Goal: Task Accomplishment & Management: Complete application form

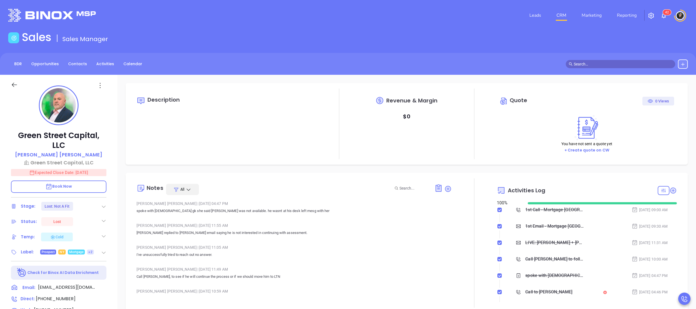
type input "[PERSON_NAME]"
click at [564, 24] on nav "Leads CRM Marketing Reporting" at bounding box center [583, 15] width 123 height 20
click at [563, 11] on link "CRM" at bounding box center [562, 15] width 14 height 11
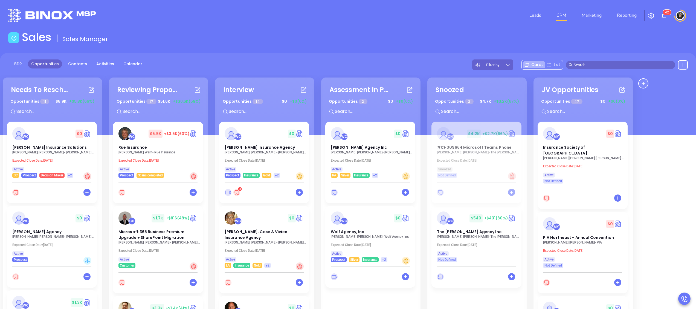
click at [252, 117] on div "Opportunities 14 $ 0 +$0 (0%)" at bounding box center [265, 107] width 98 height 23
click at [255, 111] on input "text" at bounding box center [269, 111] width 82 height 7
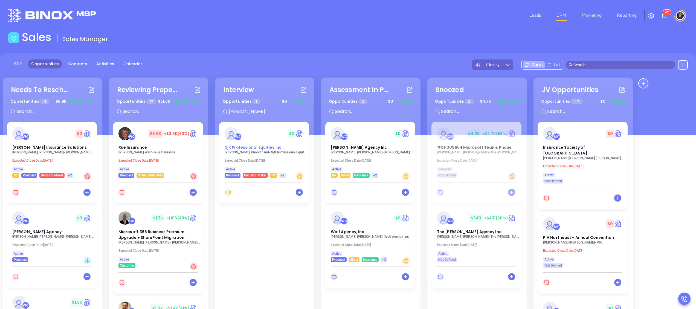
type input "neal"
click at [255, 109] on input "neal" at bounding box center [269, 111] width 82 height 7
type input "matthew"
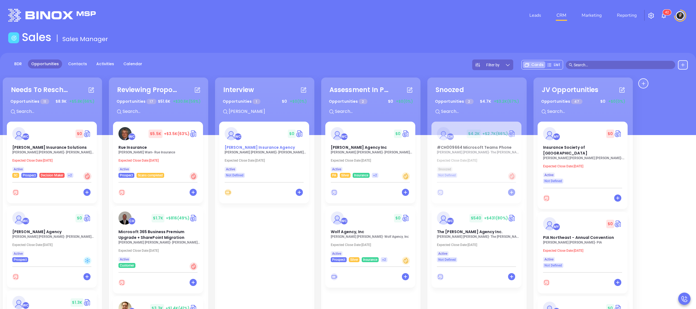
click at [252, 149] on span "[PERSON_NAME] Insurance Agency" at bounding box center [260, 147] width 70 height 5
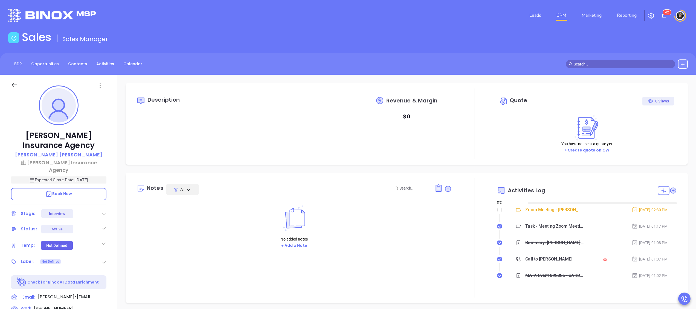
type input "[DATE]"
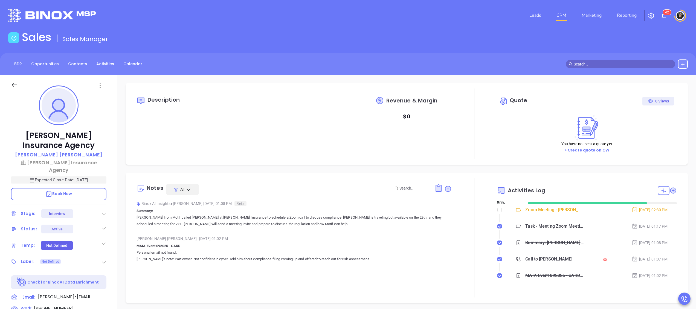
scroll to position [111, 0]
type input "[PERSON_NAME]"
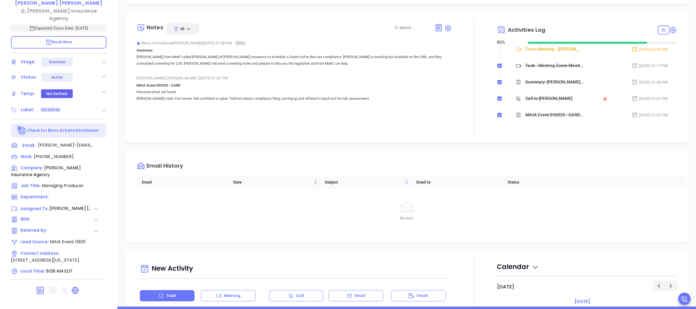
scroll to position [0, 0]
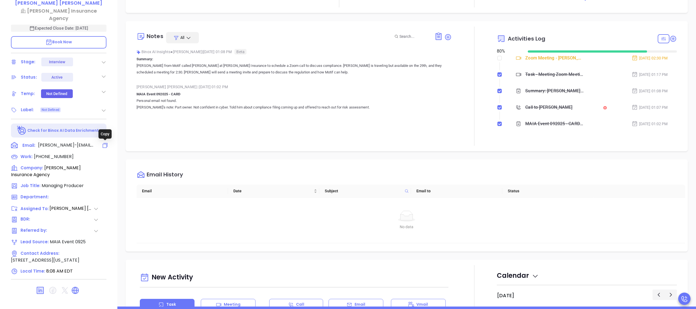
click at [104, 147] on icon at bounding box center [105, 145] width 7 height 7
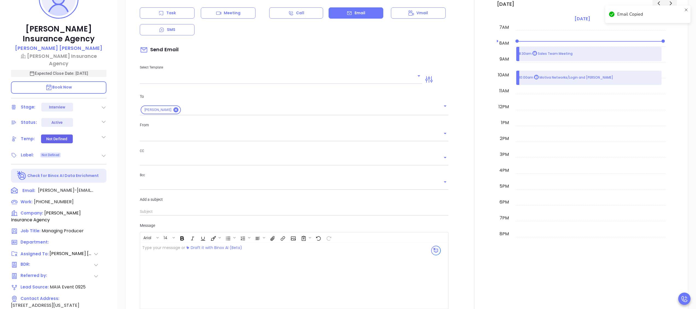
scroll to position [75, 0]
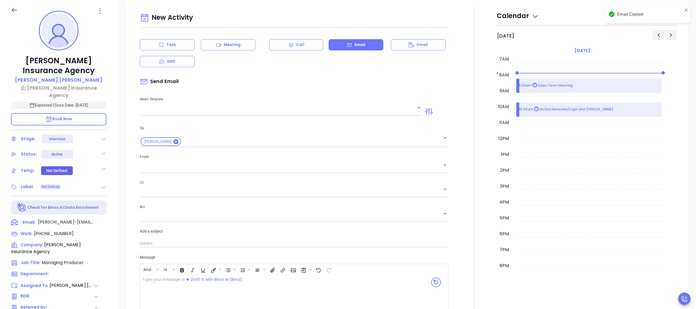
type input "[PERSON_NAME]"
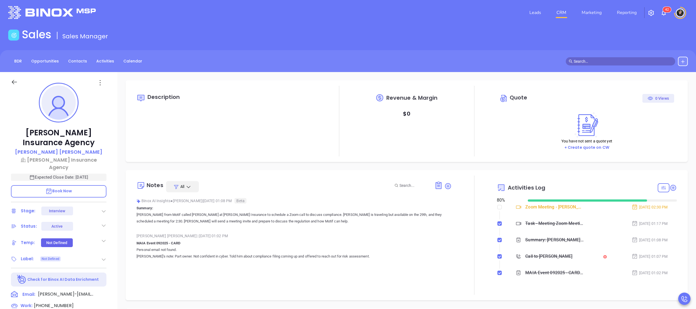
scroll to position [0, 0]
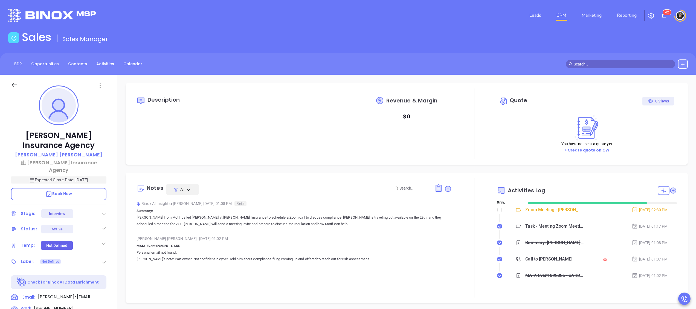
click at [559, 15] on link "CRM" at bounding box center [562, 15] width 14 height 11
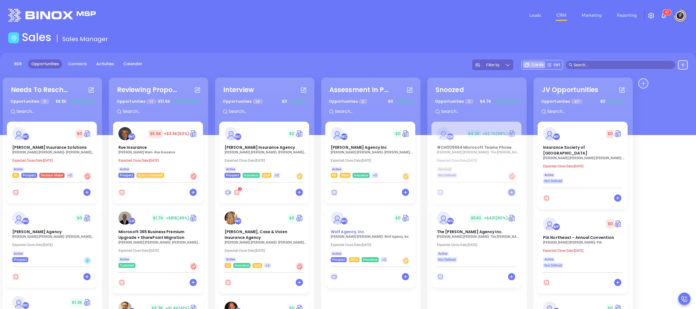
click at [348, 232] on span "Wolf Agency, Inc" at bounding box center [348, 231] width 34 height 5
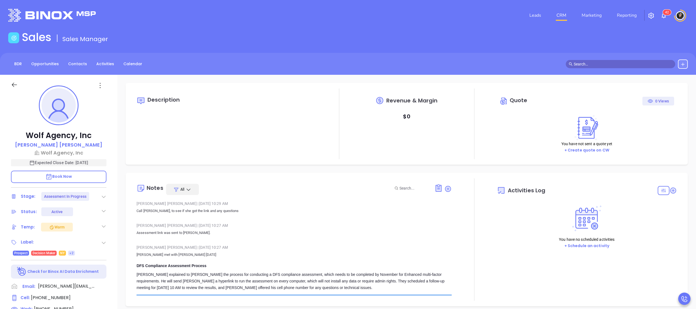
type input "[DATE]"
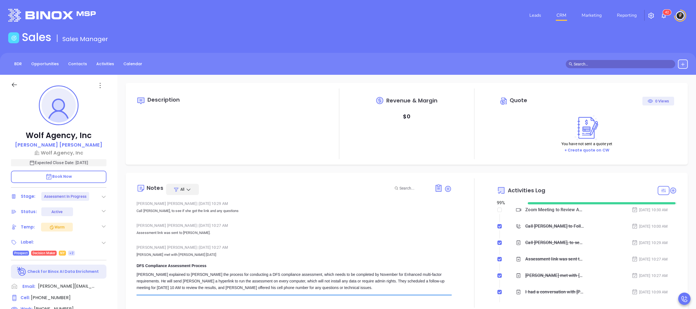
type input "[PERSON_NAME]"
click at [498, 212] on input "checkbox" at bounding box center [500, 209] width 4 height 4
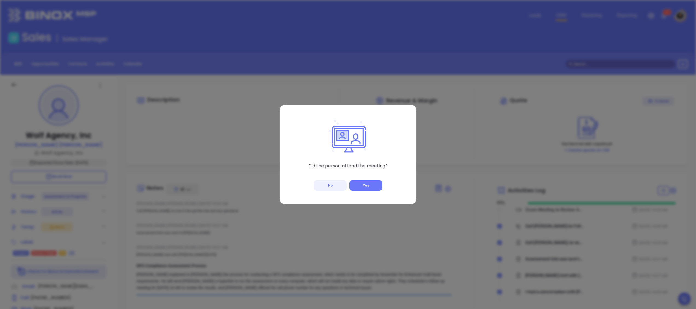
click at [339, 189] on button "No" at bounding box center [330, 185] width 33 height 10
checkbox input "true"
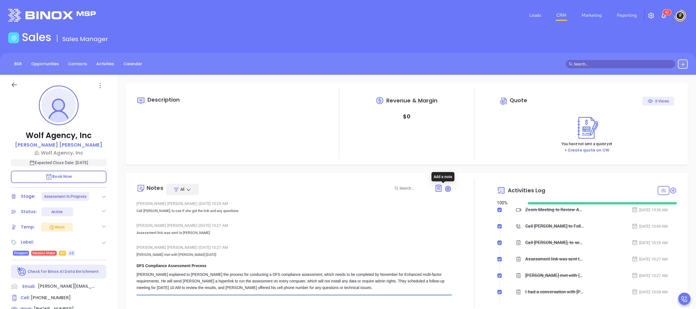
click at [446, 189] on icon at bounding box center [448, 188] width 5 height 5
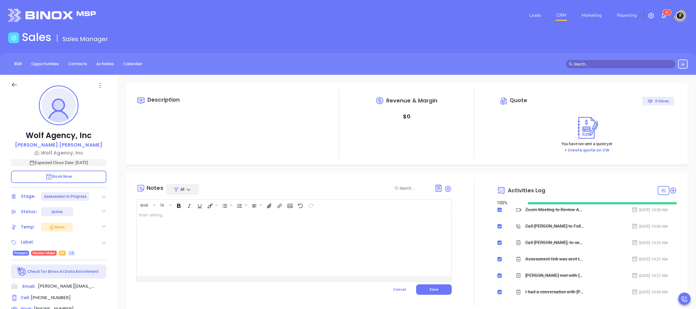
click at [350, 229] on div at bounding box center [283, 243] width 293 height 66
click at [255, 224] on p "She declined ined meeting" at bounding box center [283, 225] width 288 height 6
click at [436, 287] on button "Save" at bounding box center [434, 289] width 36 height 10
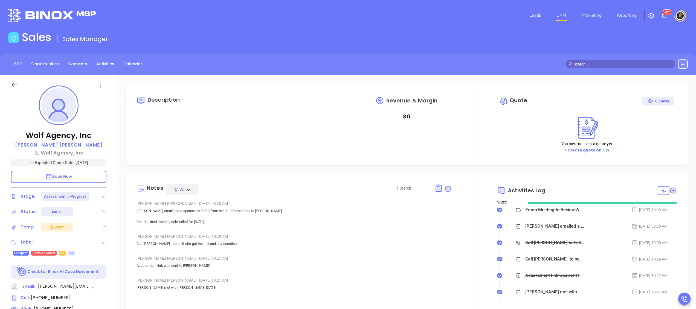
click at [568, 12] on link "CRM" at bounding box center [562, 15] width 14 height 11
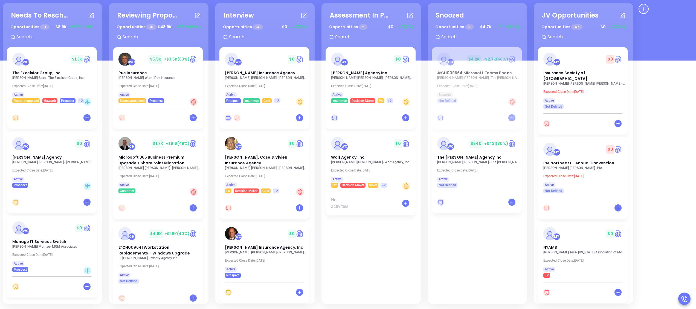
scroll to position [75, 0]
click at [350, 158] on span "Wolf Agency, Inc" at bounding box center [348, 156] width 34 height 5
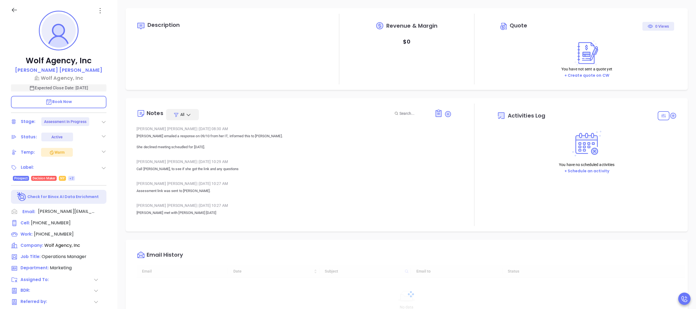
type input "[DATE]"
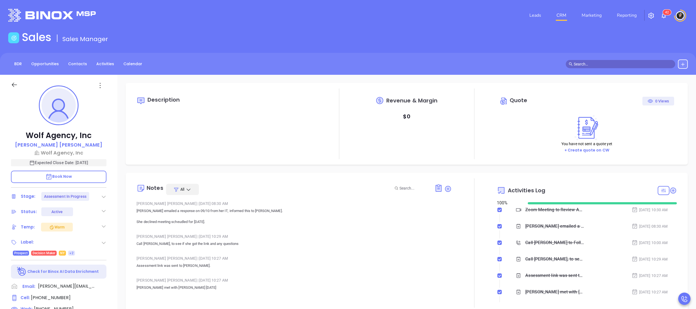
scroll to position [111, 0]
click at [564, 17] on link "CRM" at bounding box center [562, 15] width 14 height 11
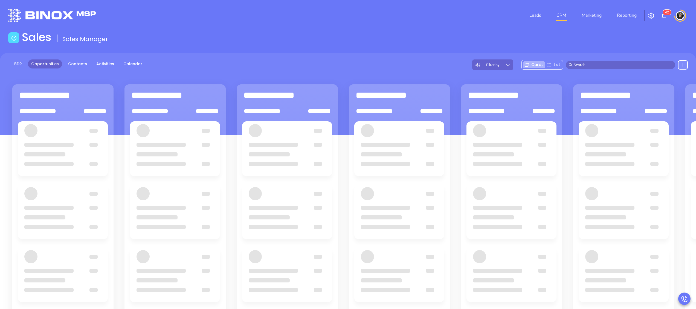
click at [380, 59] on div "BDR Opportunities Contacts Activities Calendar Filter by Cards List" at bounding box center [348, 64] width 696 height 11
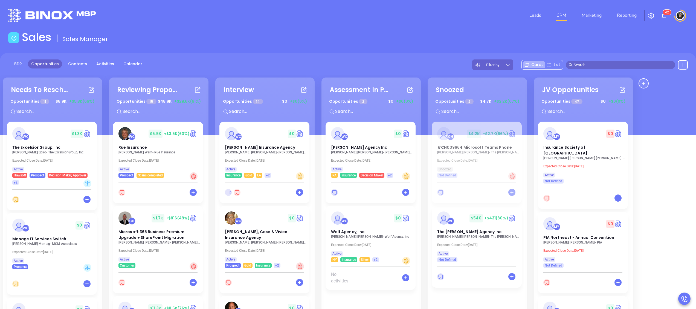
click at [497, 18] on div "Leads CRM Marketing Reporting 4 2" at bounding box center [463, 15] width 458 height 20
click at [418, 36] on div "Sales Sales Manager" at bounding box center [348, 38] width 686 height 15
click at [352, 55] on div "BDR Opportunities Contacts Activities Calendar Filter by Cards List" at bounding box center [348, 94] width 696 height 82
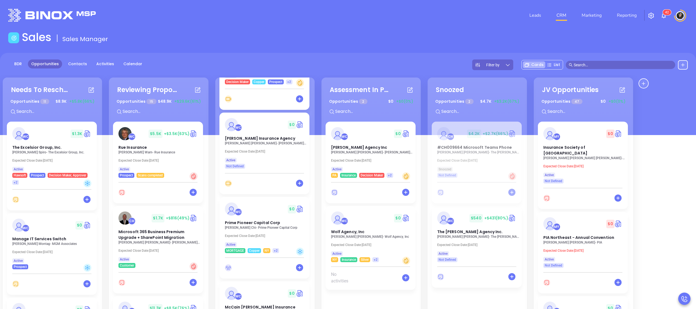
click at [264, 234] on p "Expected Close Date: Oct 21, 2025" at bounding box center [266, 236] width 82 height 4
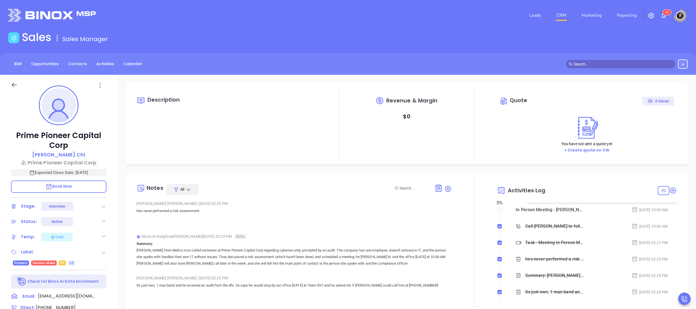
type input "[DATE]"
type input "[PERSON_NAME]"
click at [594, 33] on div "Sales Sales Manager" at bounding box center [348, 38] width 686 height 15
click at [586, 44] on div "Sales Sales Manager" at bounding box center [348, 38] width 686 height 15
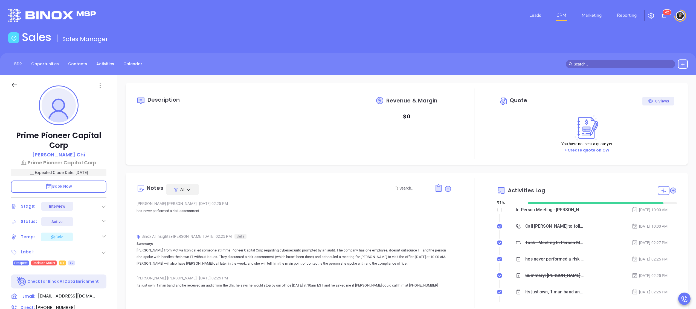
click at [558, 12] on link "CRM" at bounding box center [562, 15] width 14 height 11
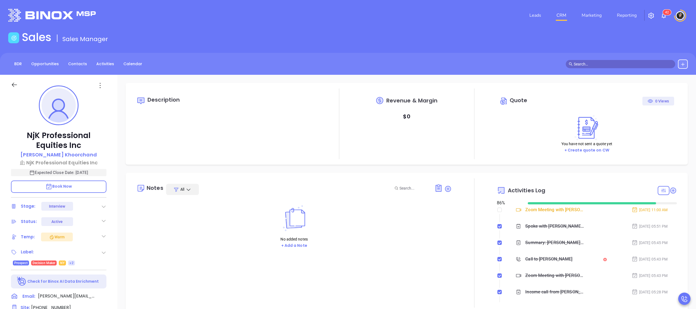
type input "[PERSON_NAME]"
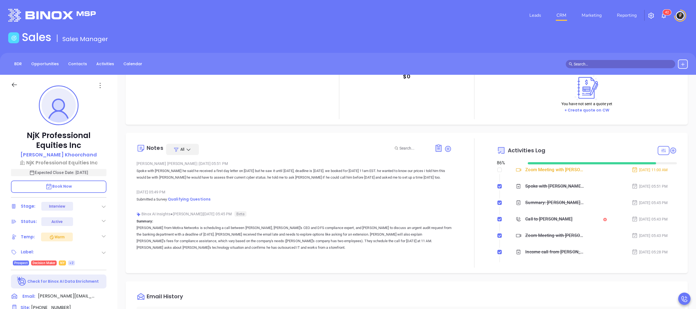
scroll to position [55, 0]
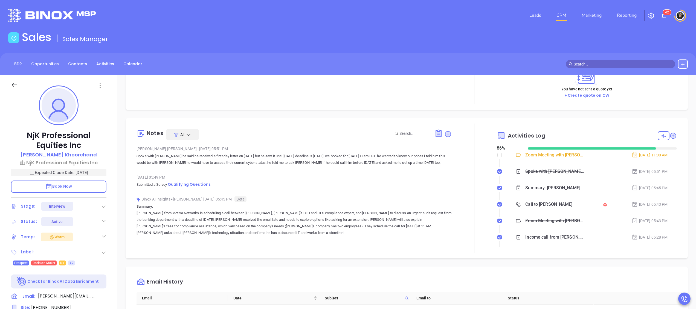
click at [187, 183] on span "Qualifying Questions" at bounding box center [189, 183] width 43 height 5
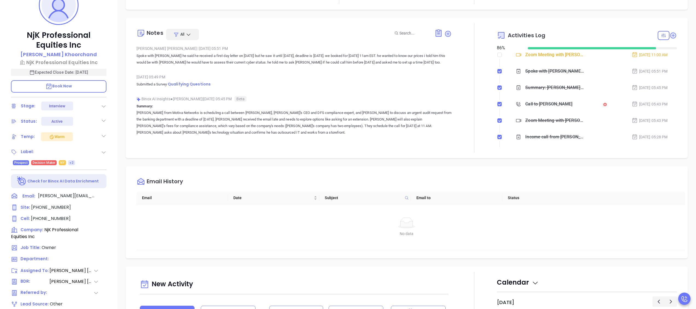
scroll to position [152, 0]
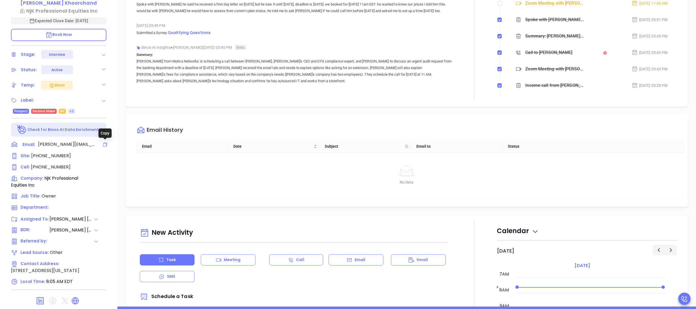
drag, startPoint x: 105, startPoint y: 143, endPoint x: 553, endPoint y: 0, distance: 470.2
click at [105, 145] on icon at bounding box center [104, 144] width 5 height 5
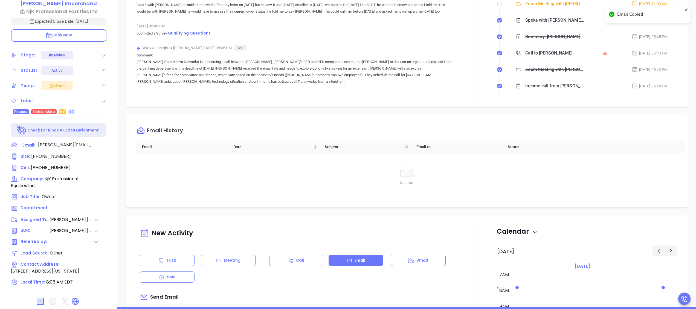
scroll to position [75, 0]
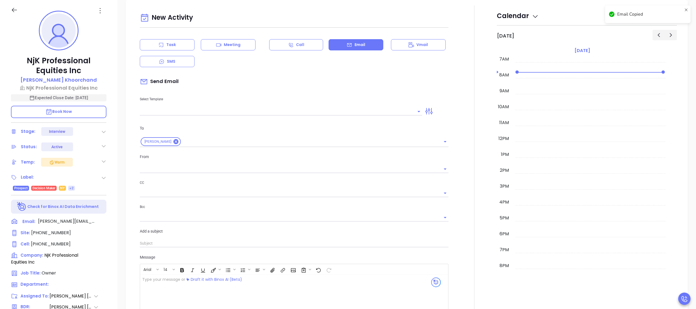
type input "[PERSON_NAME]"
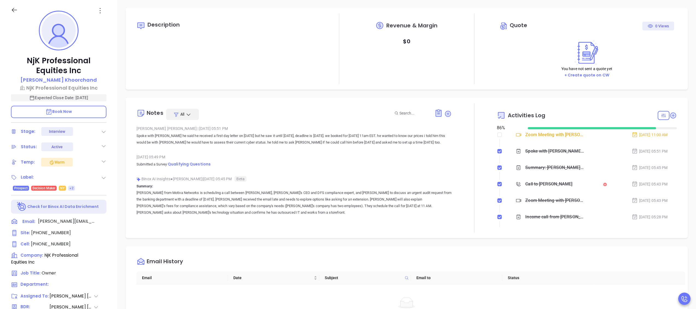
scroll to position [0, 0]
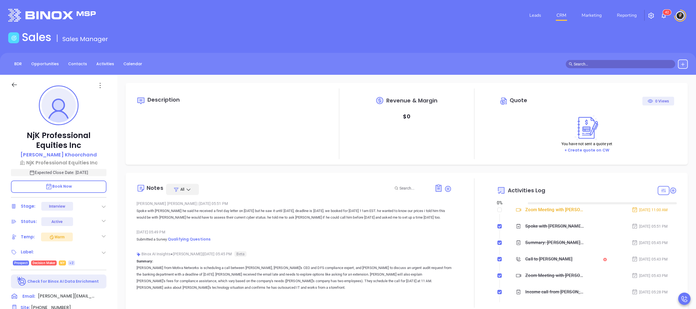
type input "[DATE]"
click at [443, 184] on div at bounding box center [422, 188] width 59 height 9
click at [445, 185] on icon at bounding box center [448, 188] width 7 height 7
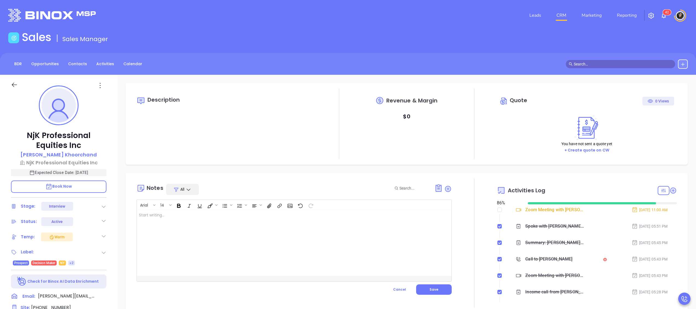
click at [373, 211] on div at bounding box center [283, 243] width 293 height 66
type input "[PERSON_NAME]"
click at [437, 295] on button "Save" at bounding box center [434, 289] width 36 height 10
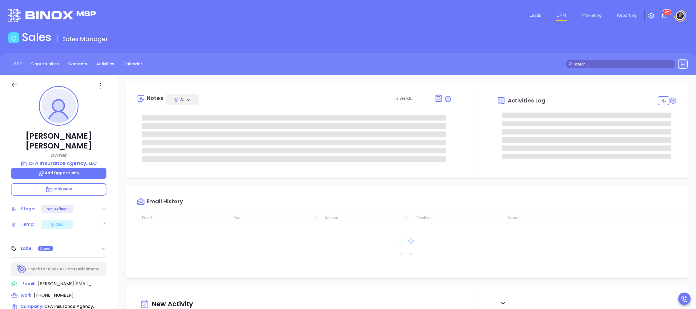
type input "[DATE]"
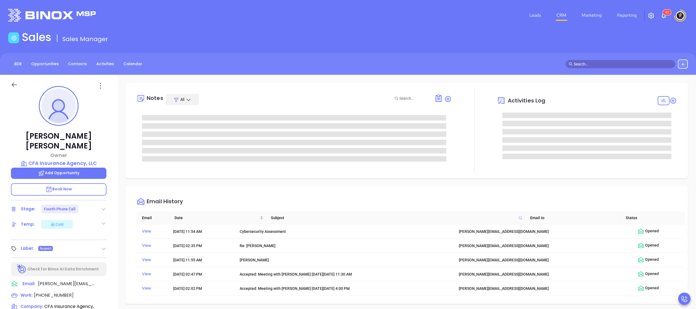
type input "[PERSON_NAME]"
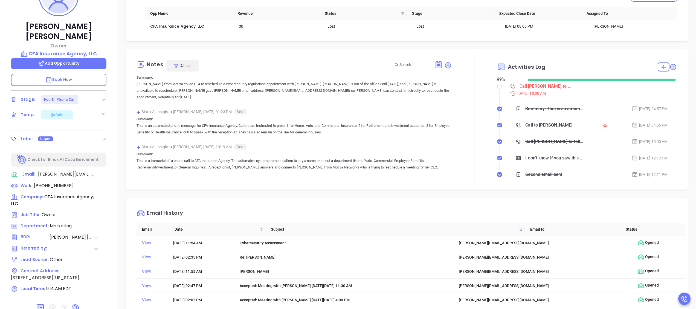
scroll to position [0, 0]
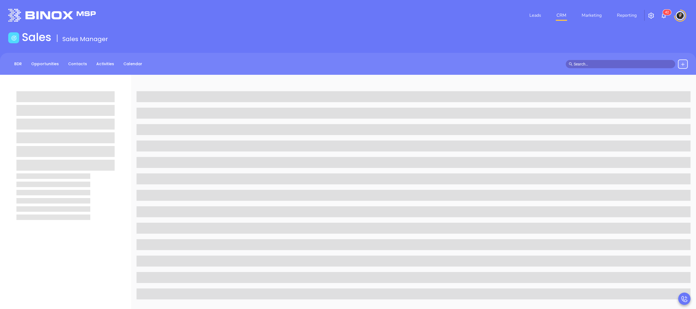
click at [563, 19] on link "CRM" at bounding box center [562, 15] width 14 height 11
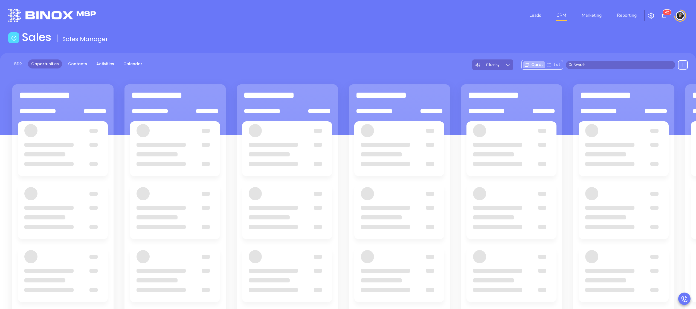
click at [561, 15] on link "CRM" at bounding box center [562, 15] width 14 height 11
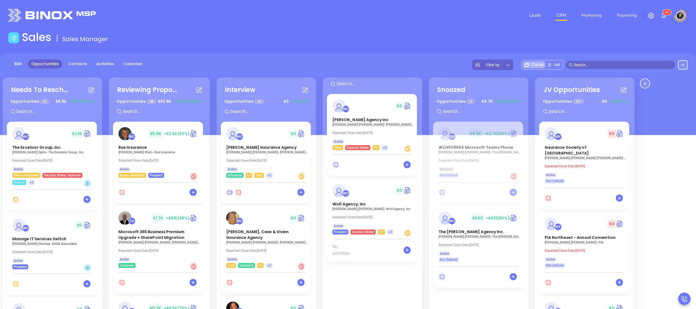
scroll to position [48, 0]
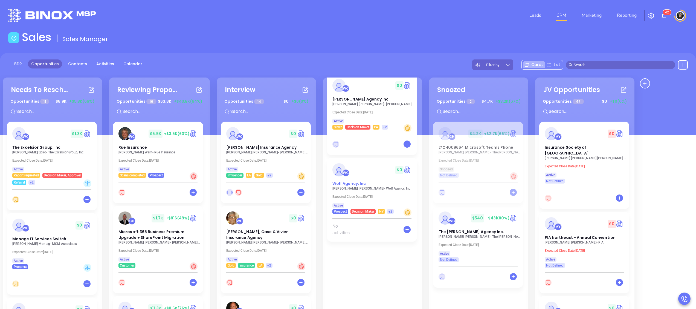
click at [349, 186] on span "Wolf Agency, Inc" at bounding box center [350, 183] width 34 height 5
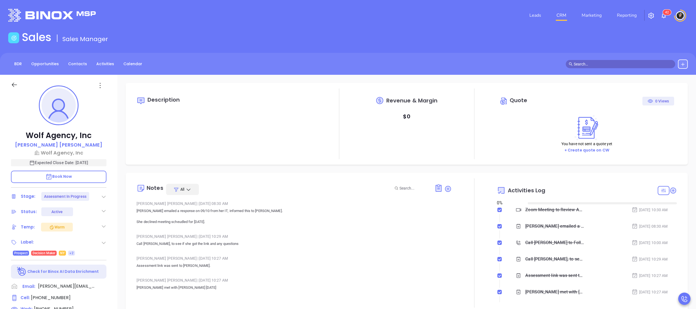
type input "[DATE]"
type input "[PERSON_NAME]"
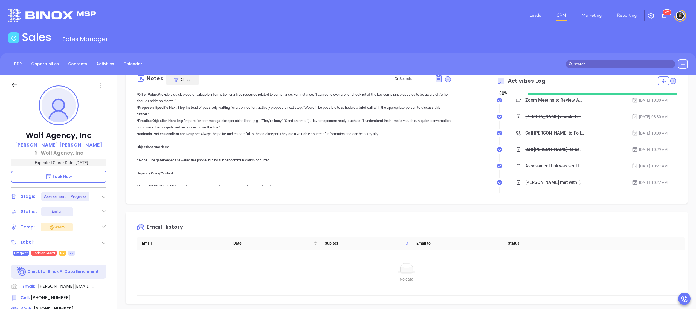
scroll to position [3122, 0]
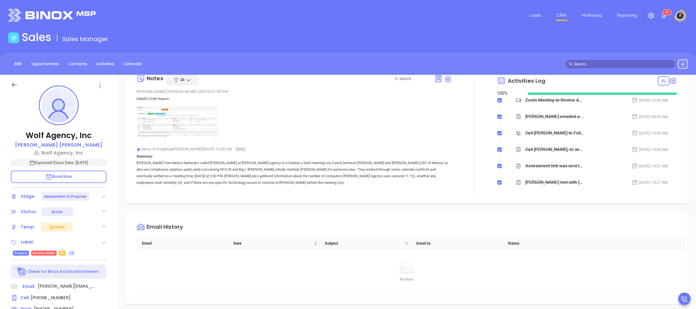
click at [200, 138] on img at bounding box center [178, 121] width 82 height 31
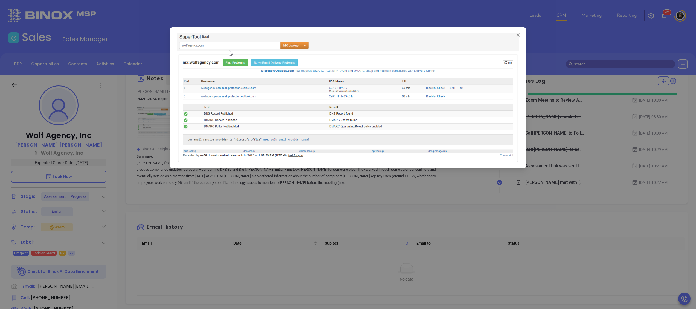
click at [493, 252] on div at bounding box center [348, 154] width 696 height 309
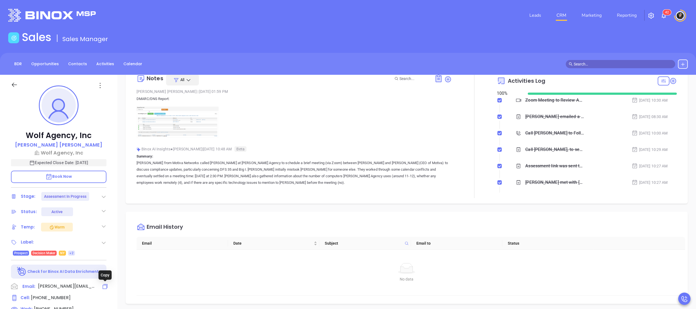
click at [107, 289] on icon at bounding box center [105, 286] width 7 height 7
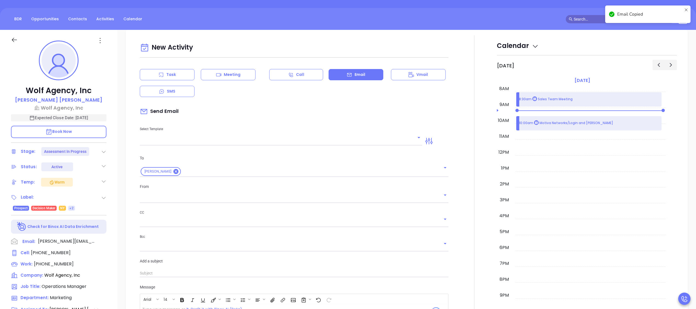
scroll to position [75, 0]
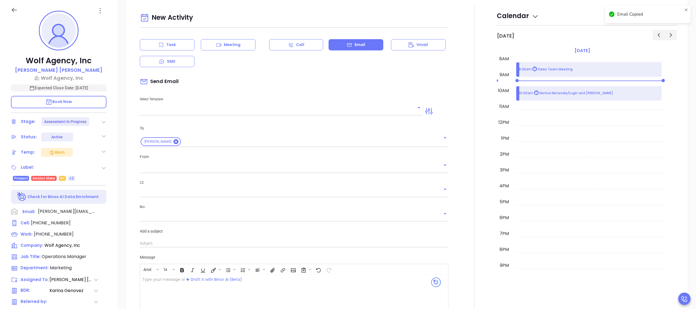
type input "[PERSON_NAME]"
